Goal: Information Seeking & Learning: Obtain resource

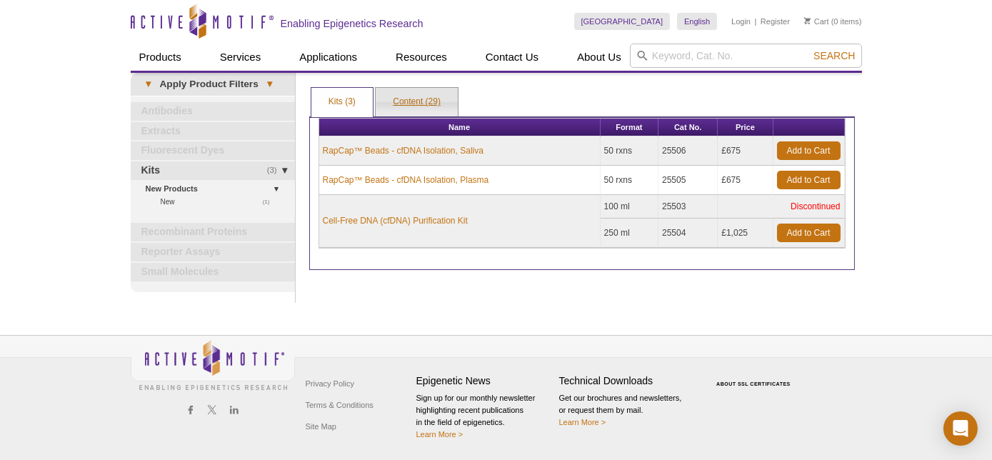
click at [406, 97] on link "Content (29)" at bounding box center [417, 102] width 82 height 29
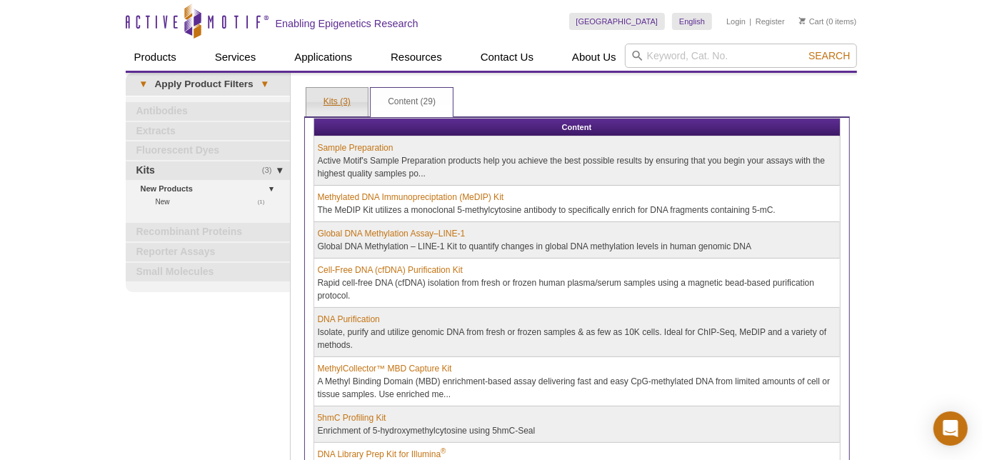
click at [335, 103] on link "Kits (3)" at bounding box center [336, 102] width 61 height 29
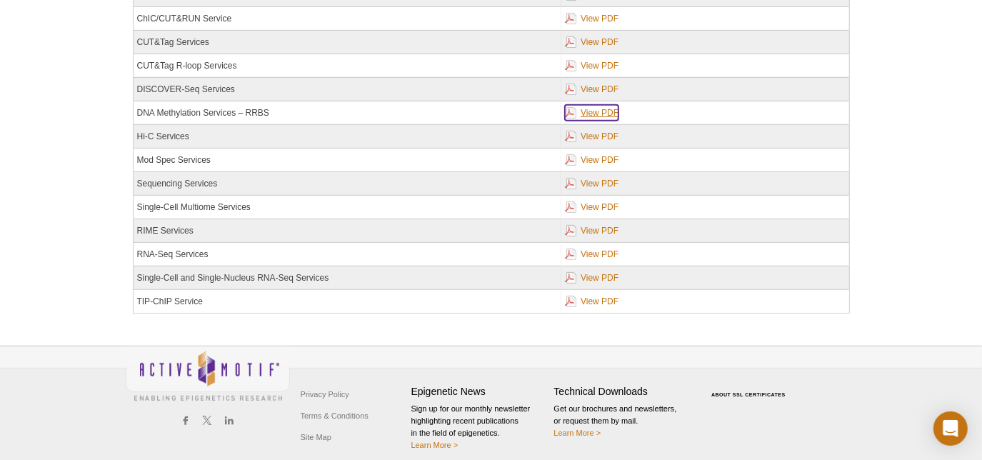
click at [594, 108] on link "View PDF" at bounding box center [592, 113] width 54 height 16
